Goal: Check status

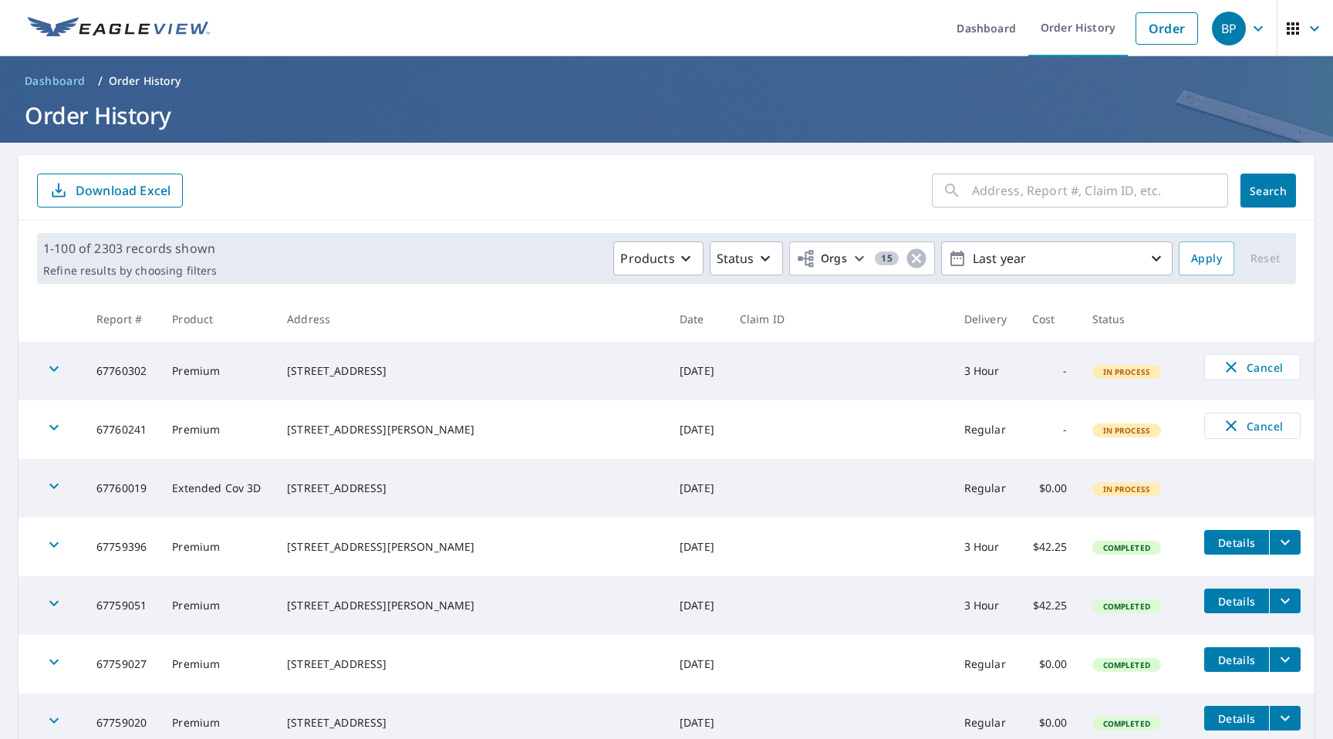
scroll to position [1703, 0]
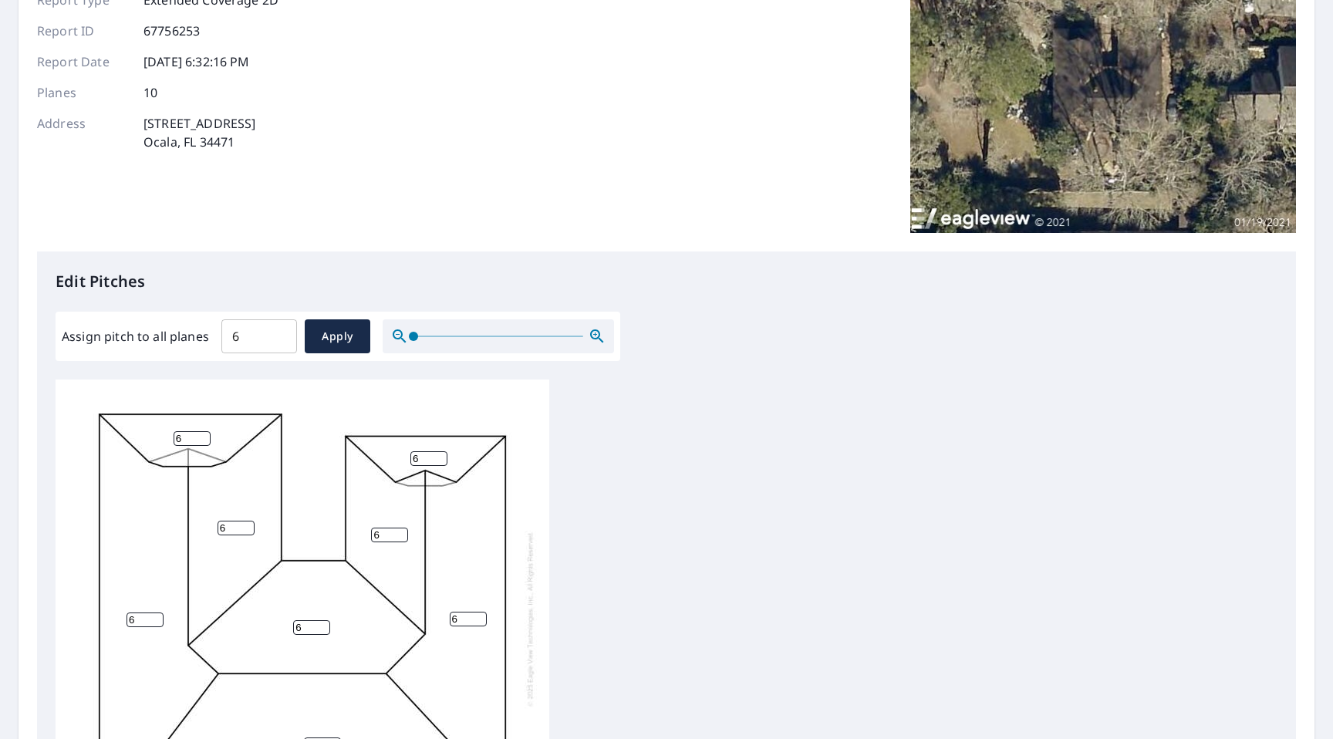
scroll to position [171, 0]
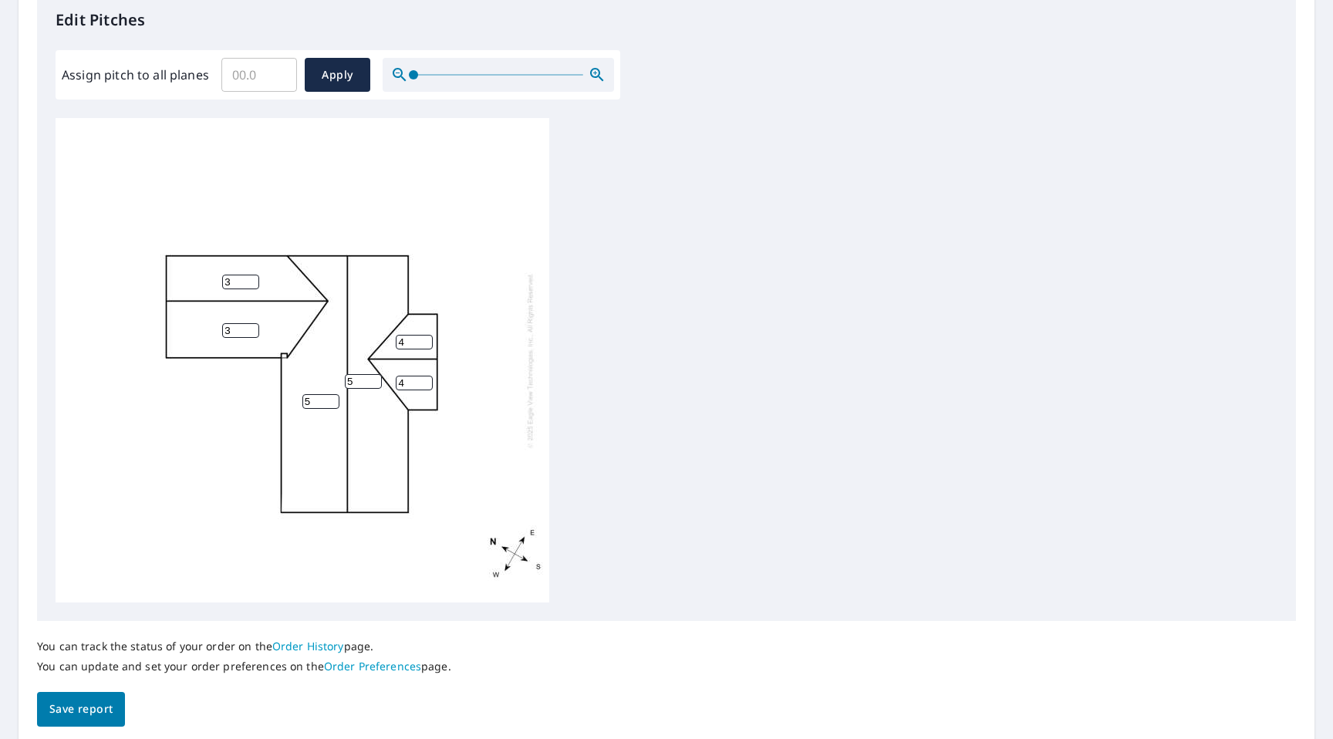
scroll to position [481, 0]
